Goal: Transaction & Acquisition: Register for event/course

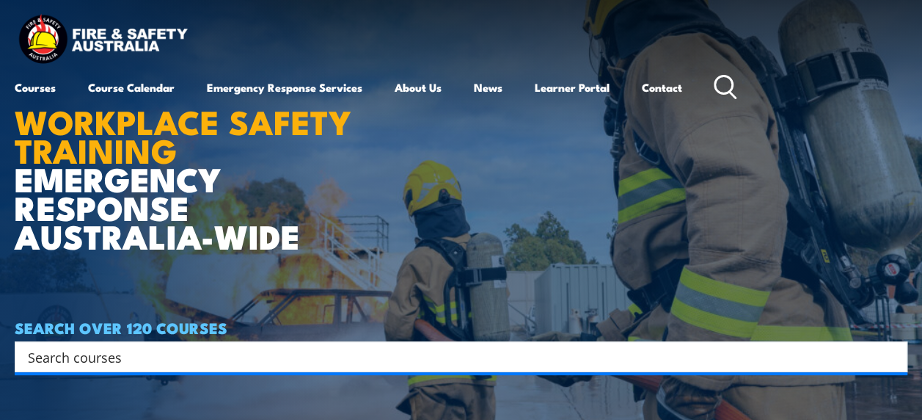
click at [318, 351] on input "Search input" at bounding box center [451, 357] width 847 height 22
type input "confined space"
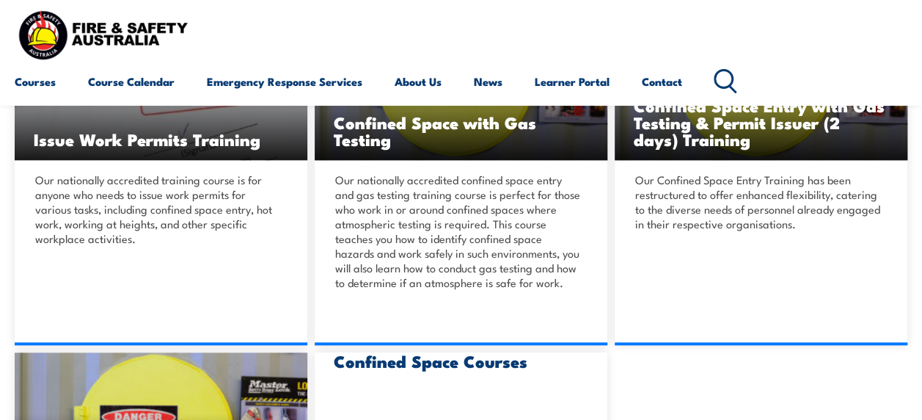
scroll to position [814, 0]
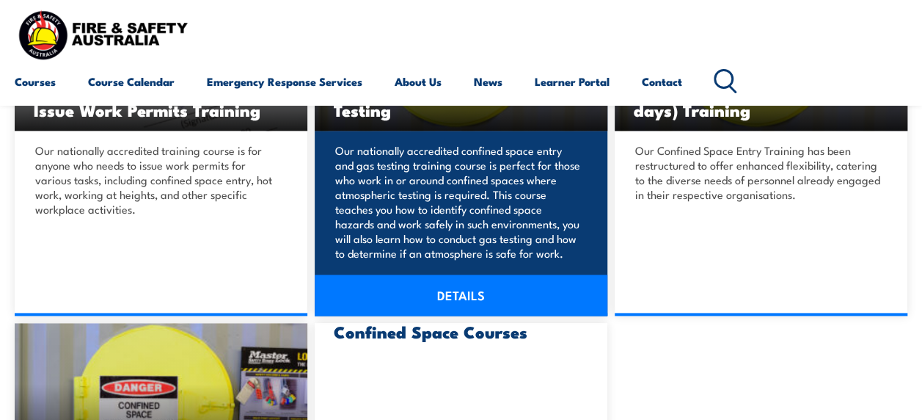
click at [429, 291] on link "DETAILS" at bounding box center [461, 294] width 293 height 41
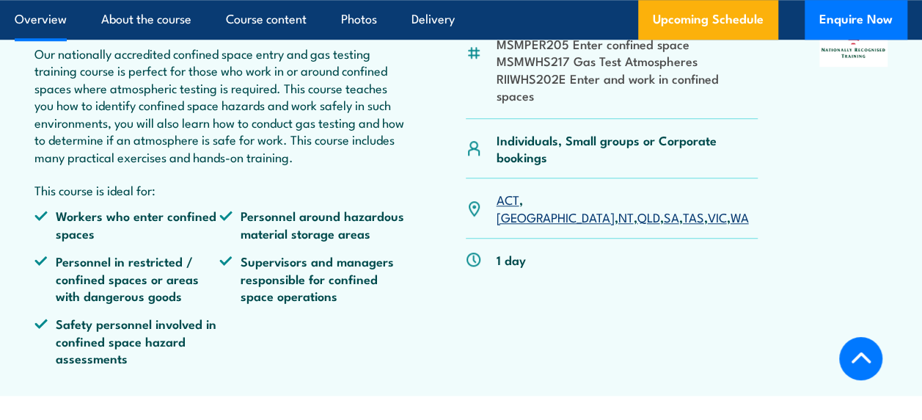
scroll to position [627, 0]
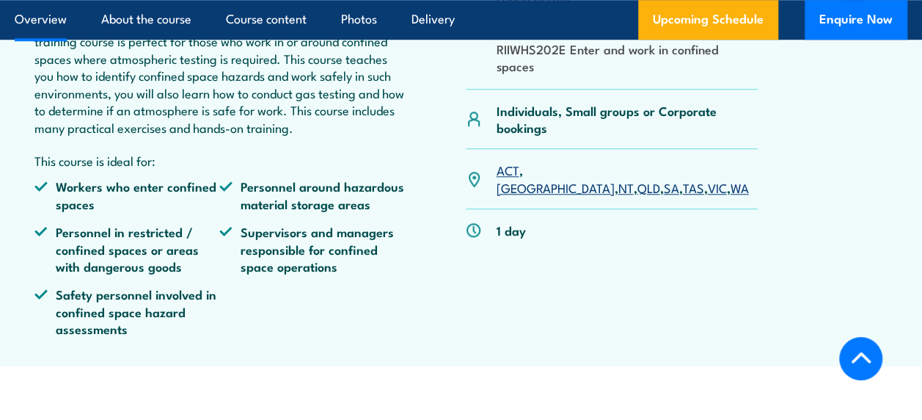
click at [707, 178] on link "VIC" at bounding box center [716, 187] width 19 height 18
